Goal: Task Accomplishment & Management: Use online tool/utility

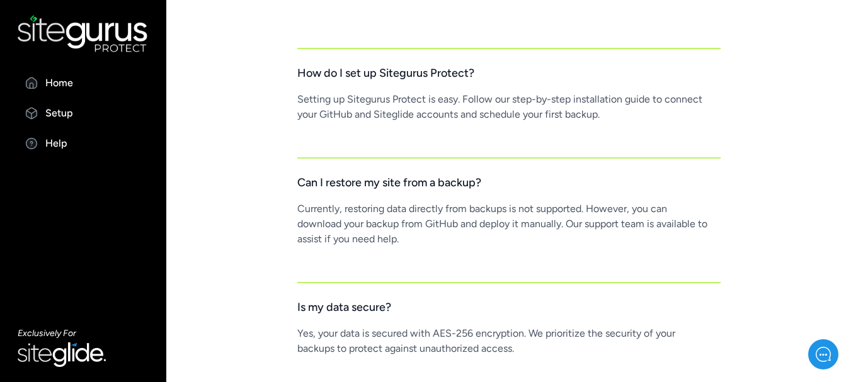
scroll to position [1008, 0]
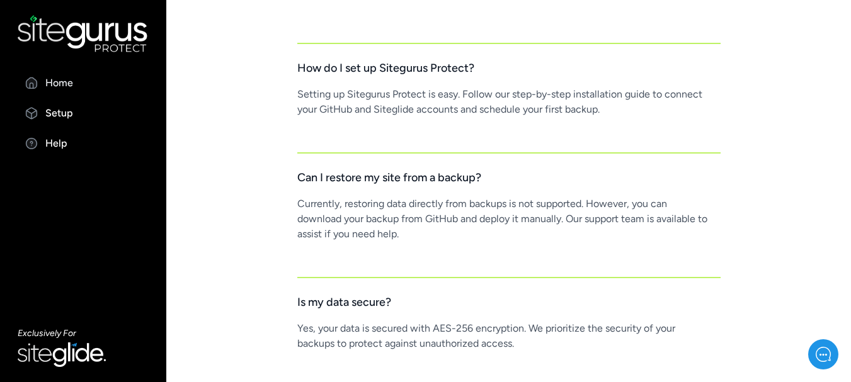
click at [54, 86] on p "Home" at bounding box center [59, 83] width 28 height 15
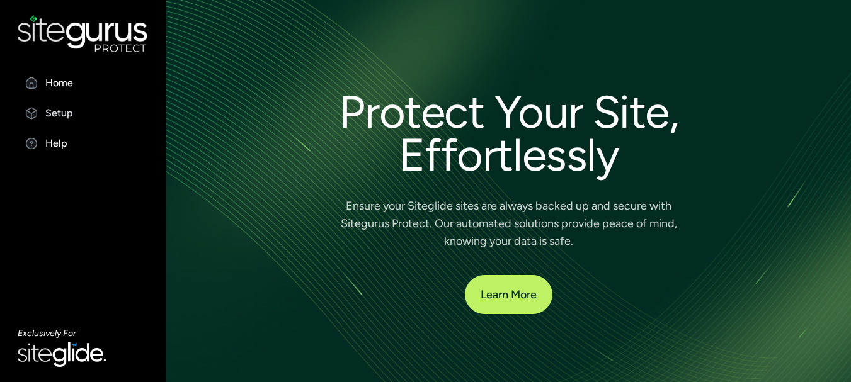
click at [71, 114] on p "Setup" at bounding box center [59, 113] width 28 height 15
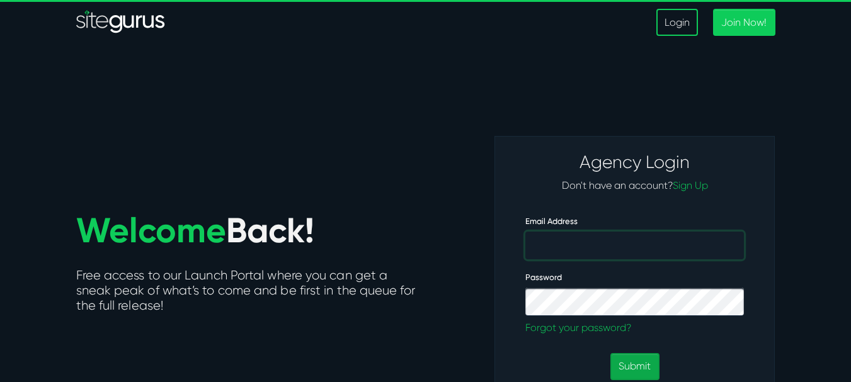
type input "daniel.depaz@wsidom.fr"
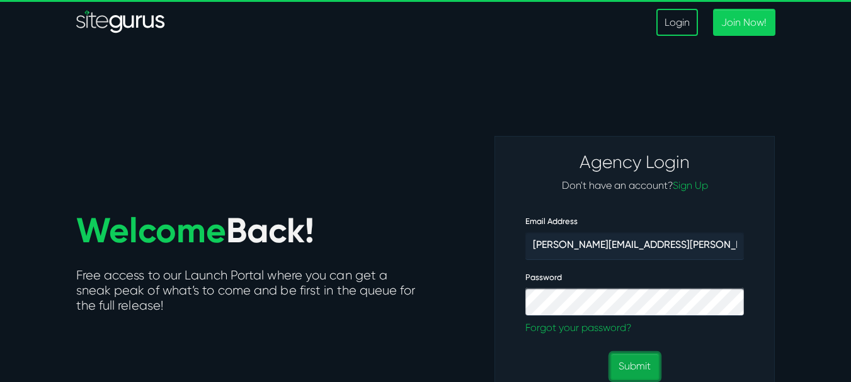
click at [632, 361] on button "Submit" at bounding box center [634, 366] width 48 height 27
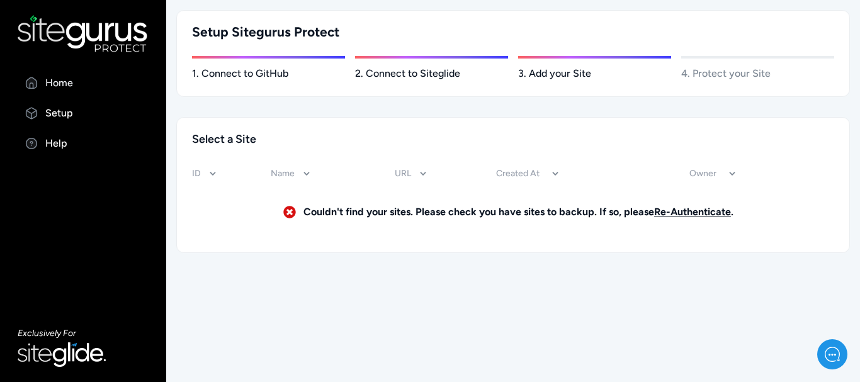
click at [62, 89] on p "Home" at bounding box center [59, 83] width 28 height 15
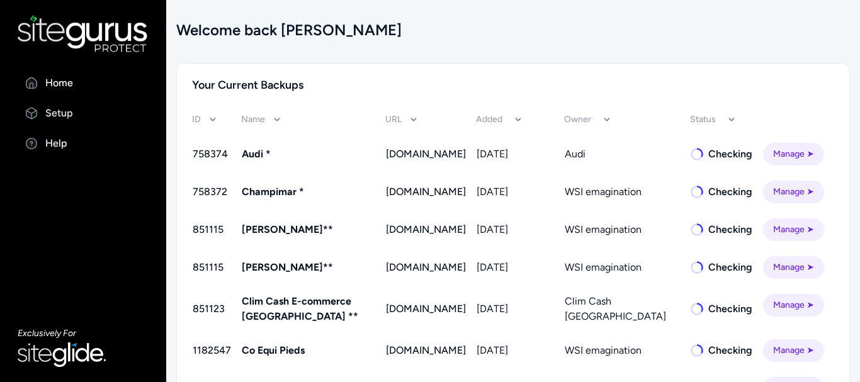
click at [66, 119] on p "Setup" at bounding box center [59, 113] width 28 height 15
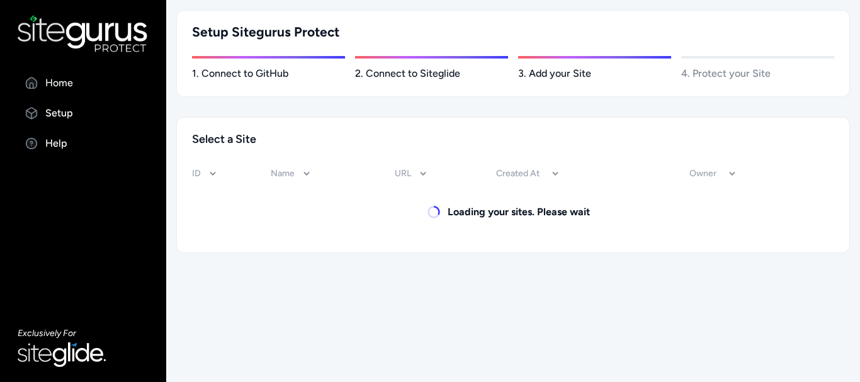
click at [71, 82] on p "Home" at bounding box center [59, 83] width 28 height 15
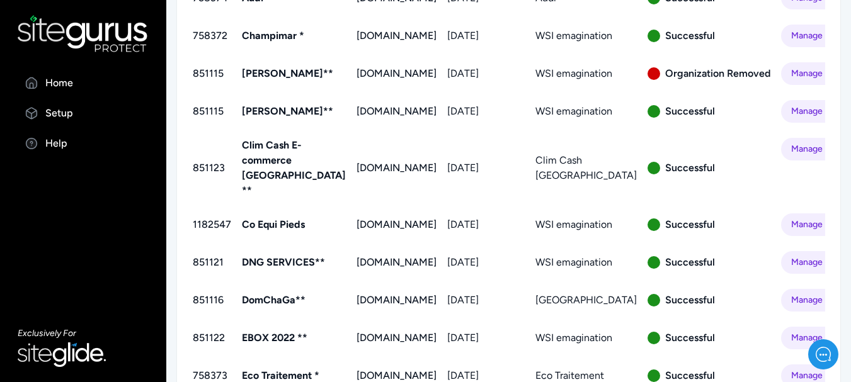
scroll to position [178, 0]
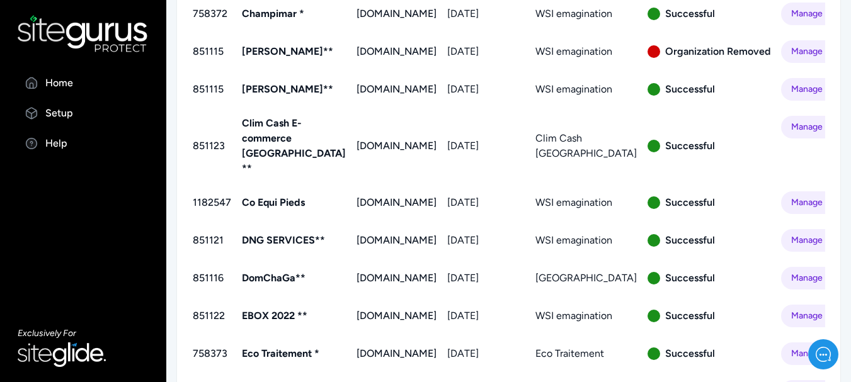
click at [781, 139] on link "Manage ➤" at bounding box center [811, 127] width 61 height 23
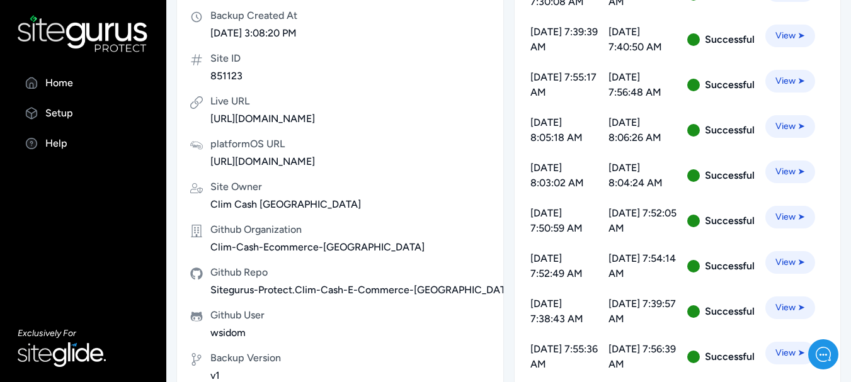
scroll to position [189, 0]
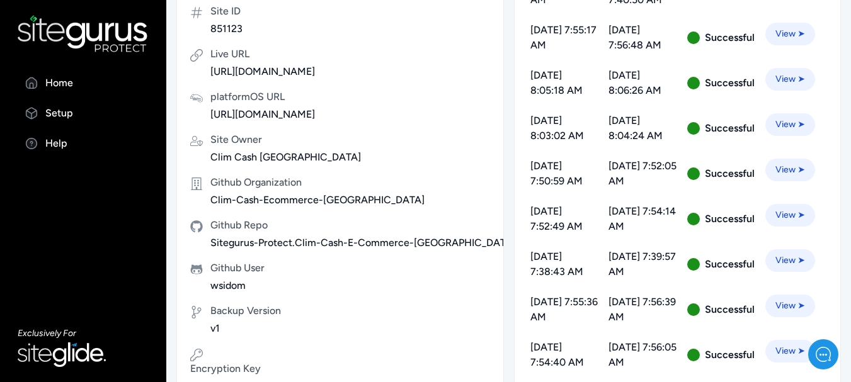
click at [799, 224] on link "View ➤" at bounding box center [790, 215] width 50 height 23
